Goal: Obtain resource: Obtain resource

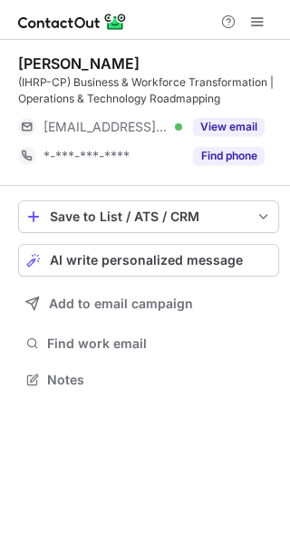
scroll to position [366, 290]
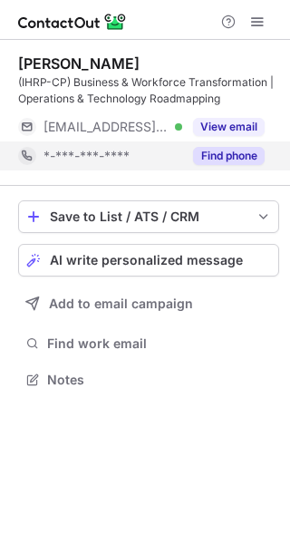
click at [223, 155] on button "Find phone" at bounding box center [229, 156] width 72 height 18
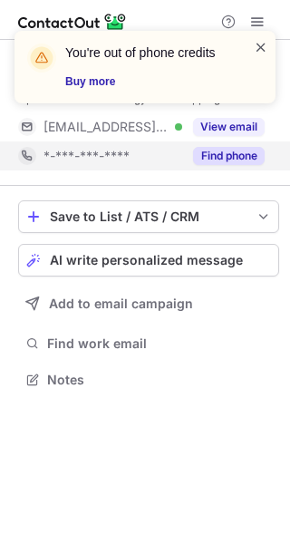
click at [261, 47] on span at bounding box center [261, 47] width 14 height 18
